Goal: Transaction & Acquisition: Purchase product/service

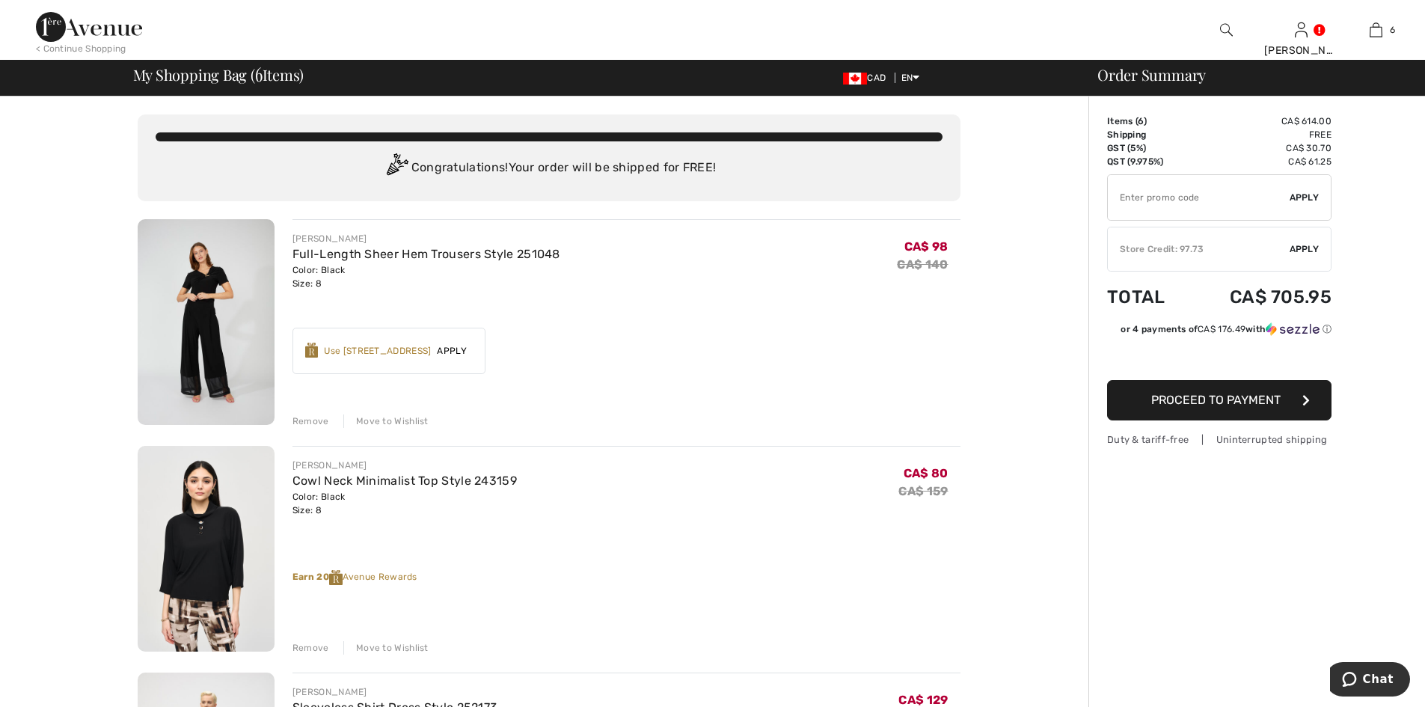
click at [1293, 194] on span "Apply" at bounding box center [1305, 197] width 30 height 13
click at [1129, 194] on input "TEXT" at bounding box center [1199, 197] width 182 height 45
type input "PROMO"
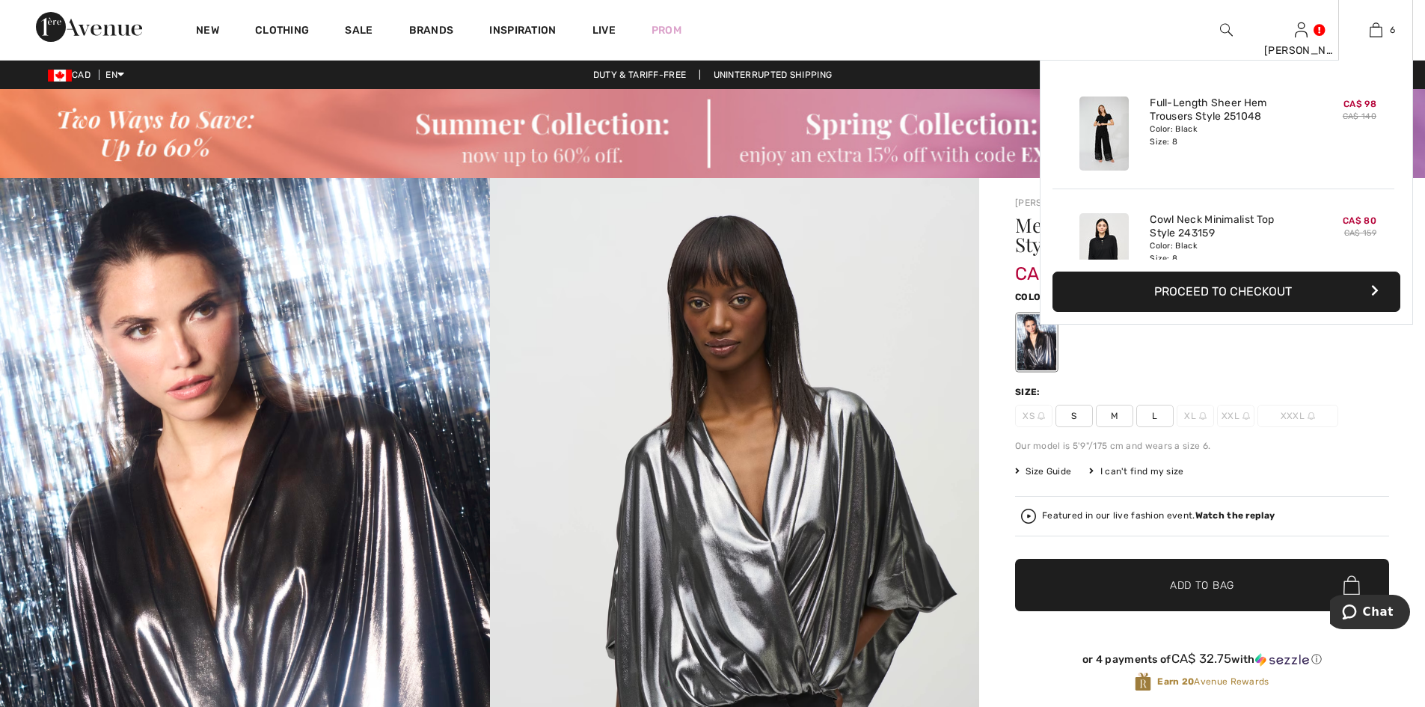
click at [1247, 289] on button "Proceed to Checkout" at bounding box center [1227, 292] width 348 height 40
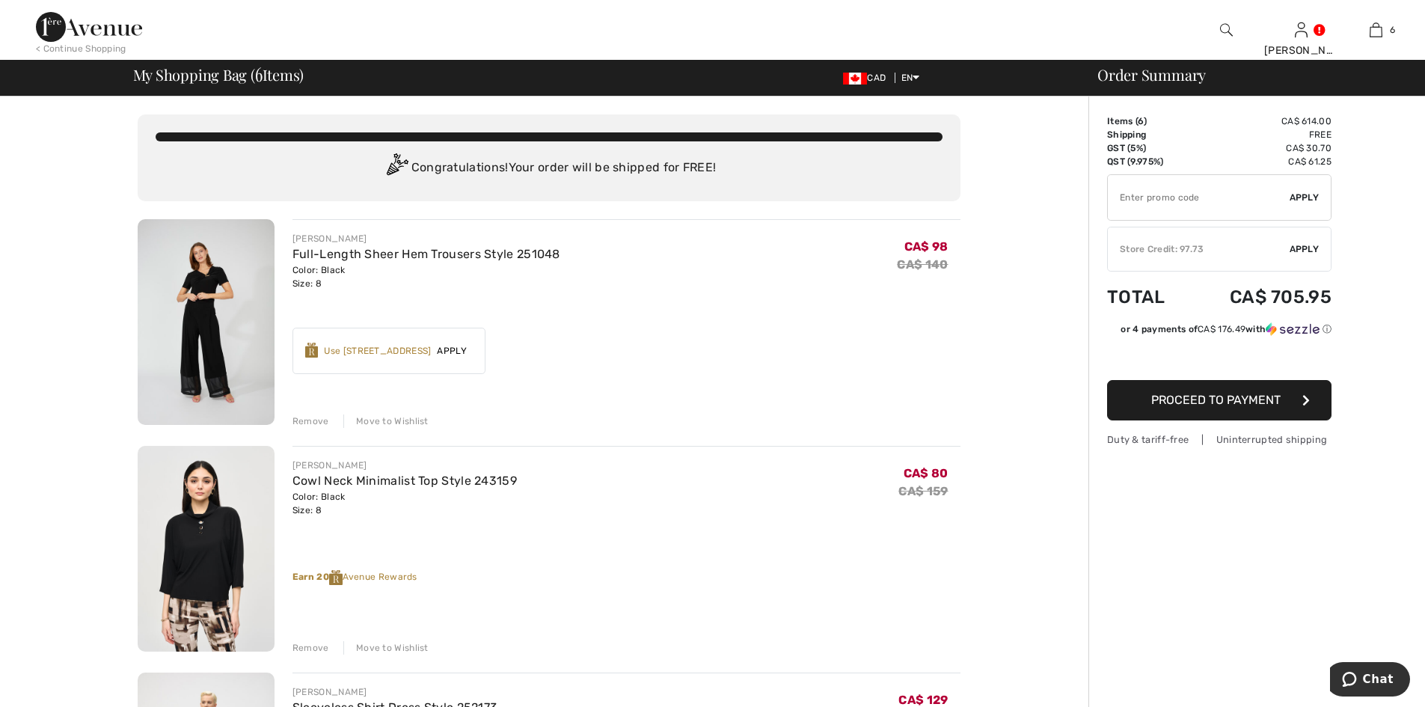
click at [1123, 196] on input "TEXT" at bounding box center [1199, 197] width 182 height 45
type input "EXTRA15"
click at [1306, 198] on span "Apply" at bounding box center [1305, 197] width 30 height 13
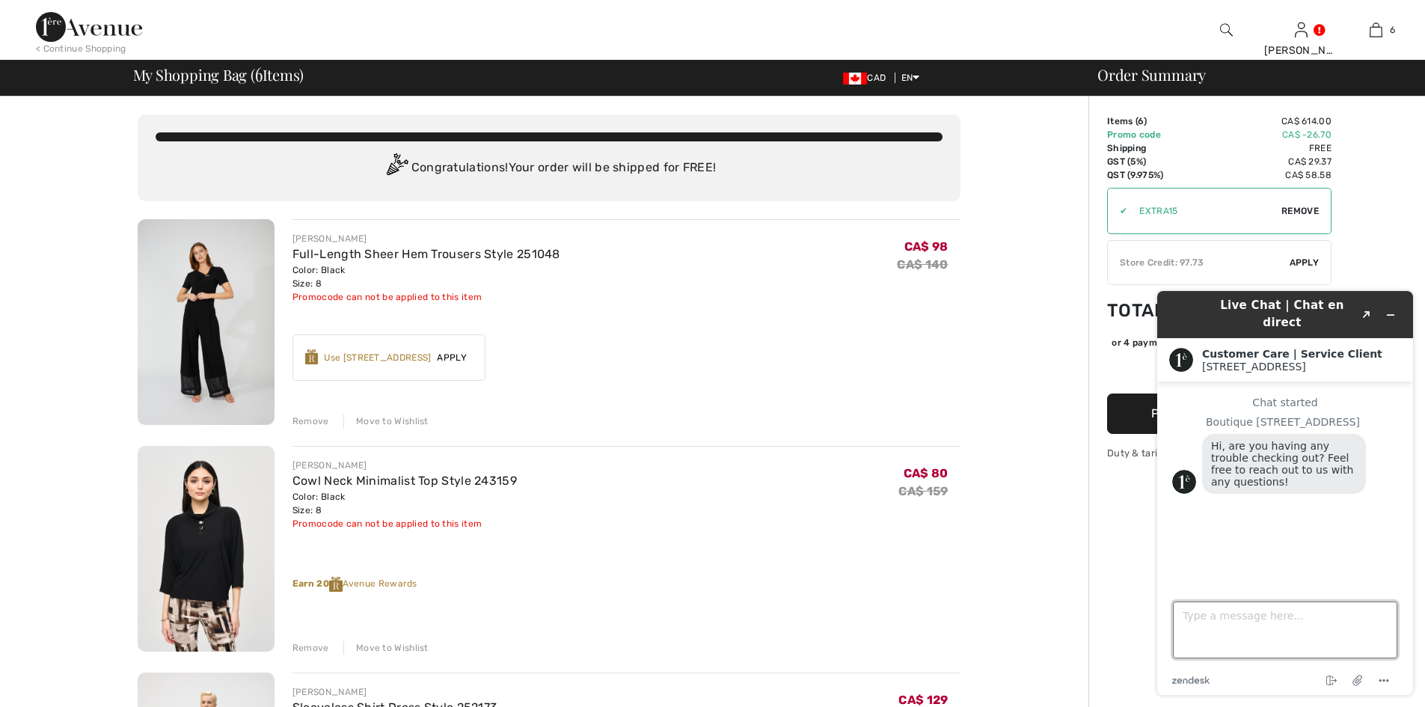
click at [1184, 617] on textarea "Type a message here..." at bounding box center [1285, 630] width 224 height 57
click at [1282, 646] on textarea "how quickly can these be delivered as i will be out of the country next week an…" at bounding box center [1285, 630] width 224 height 57
click at [1365, 640] on textarea "how quickly can these be delivered as i will be out of the country next week an…" at bounding box center [1285, 630] width 224 height 57
type textarea "how quickly can these be delivered as i will be out of the country next week an…"
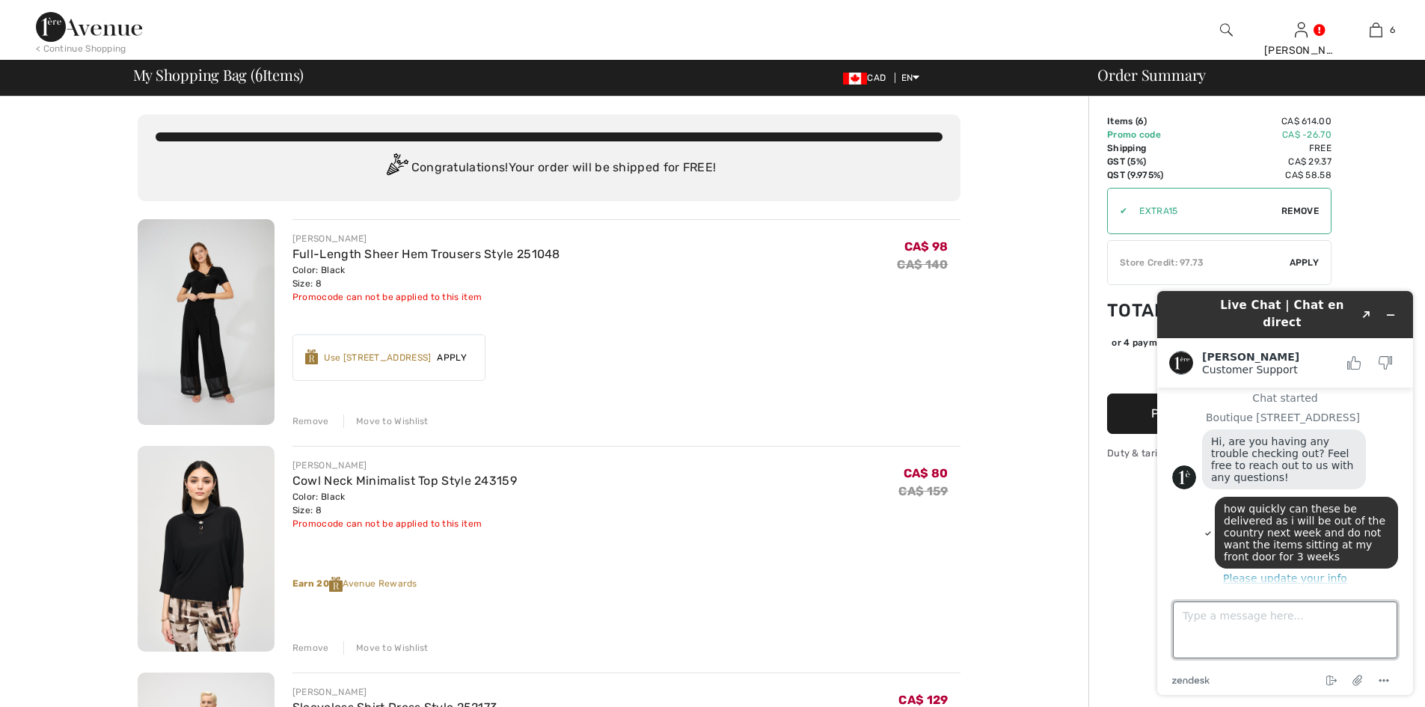
scroll to position [16, 0]
